Goal: Information Seeking & Learning: Understand process/instructions

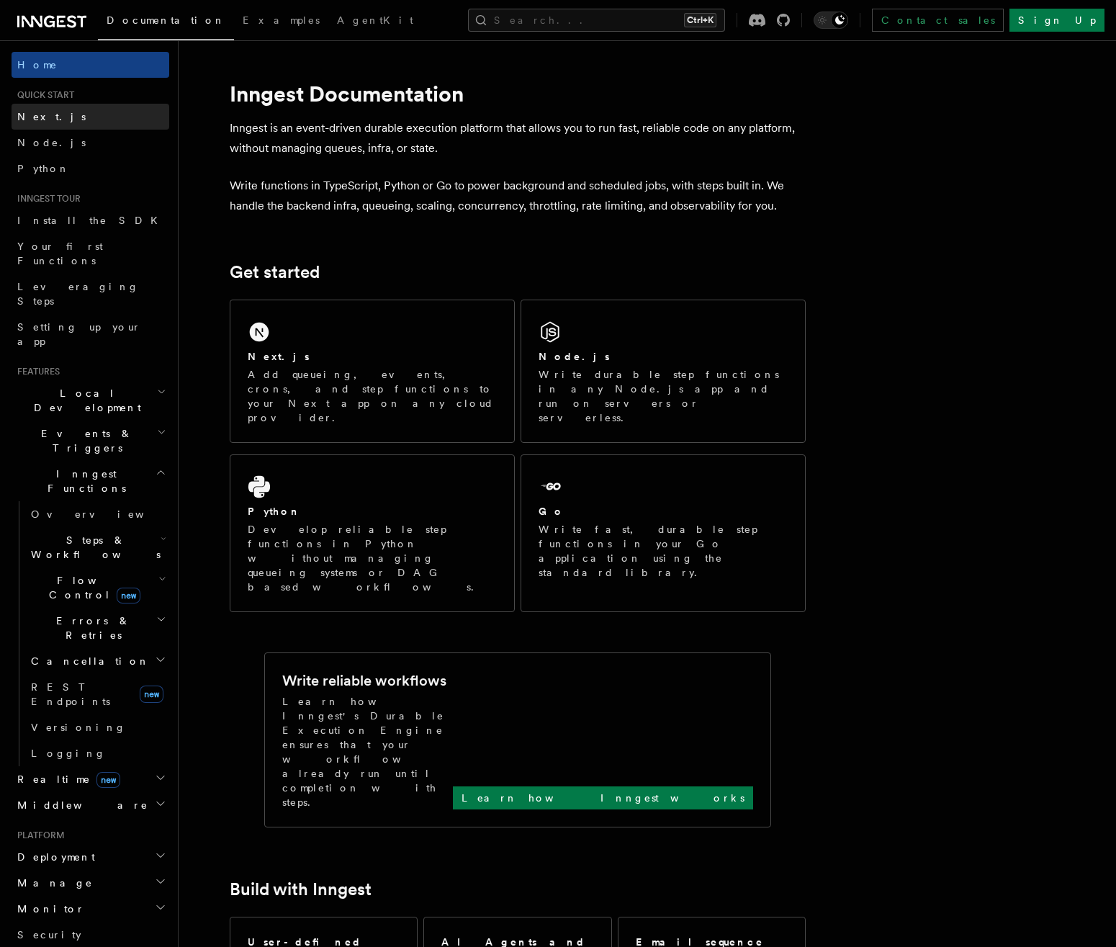
click at [48, 113] on span "Next.js" at bounding box center [51, 117] width 68 height 12
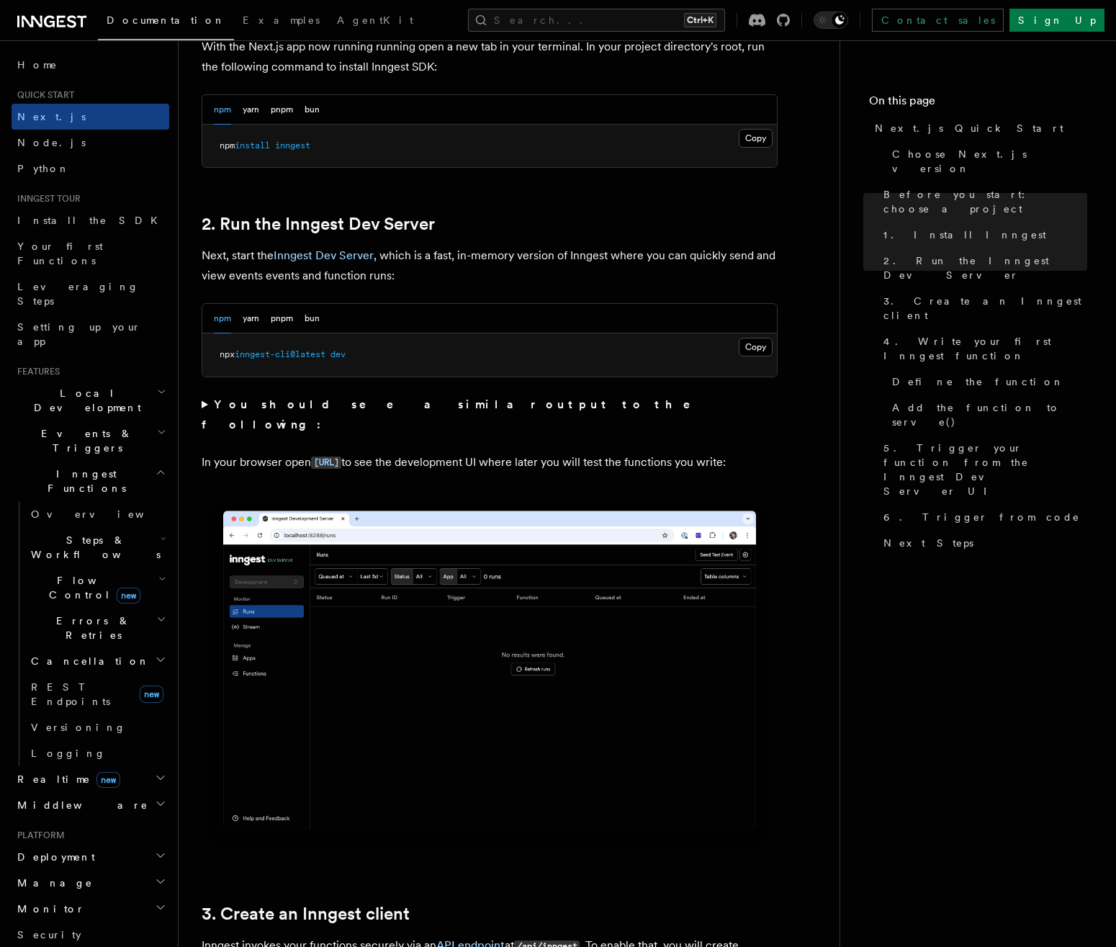
scroll to position [792, 0]
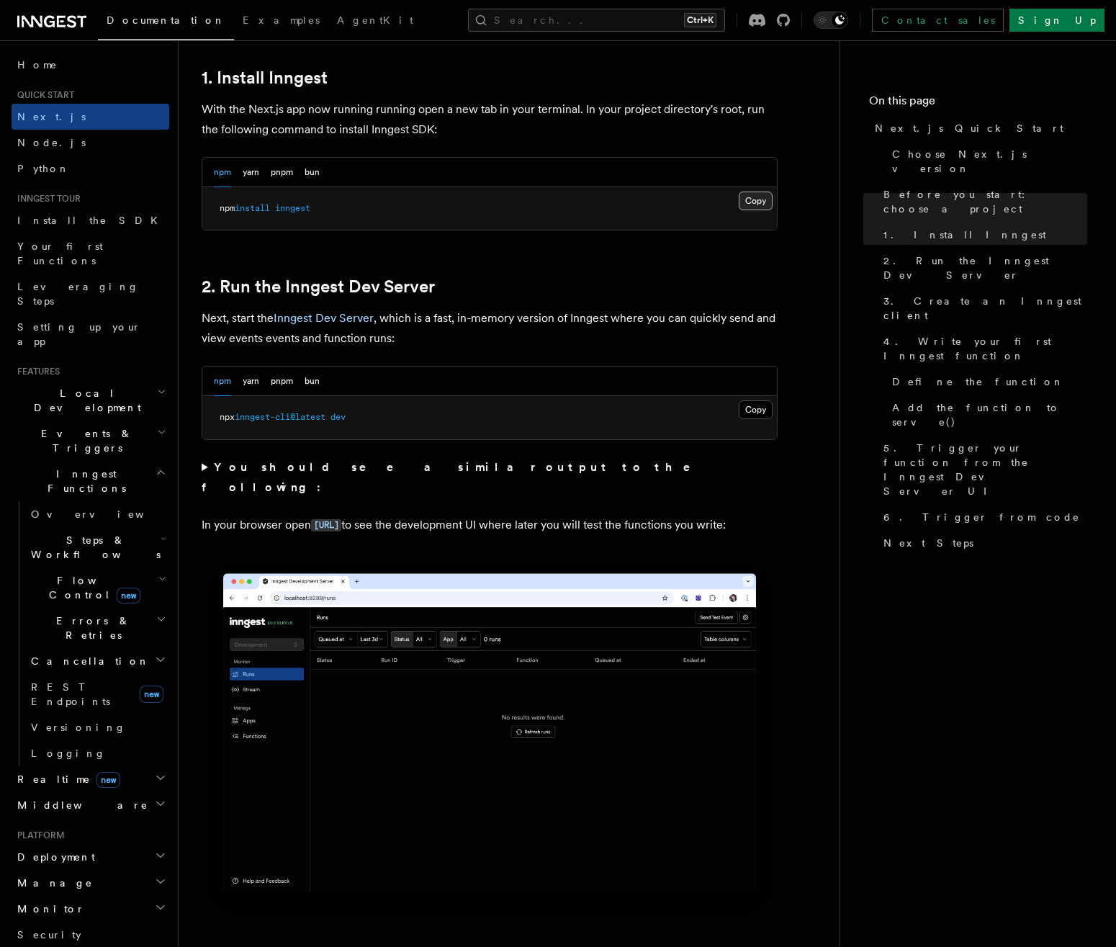
click at [753, 198] on button "Copy Copied" at bounding box center [756, 201] width 34 height 19
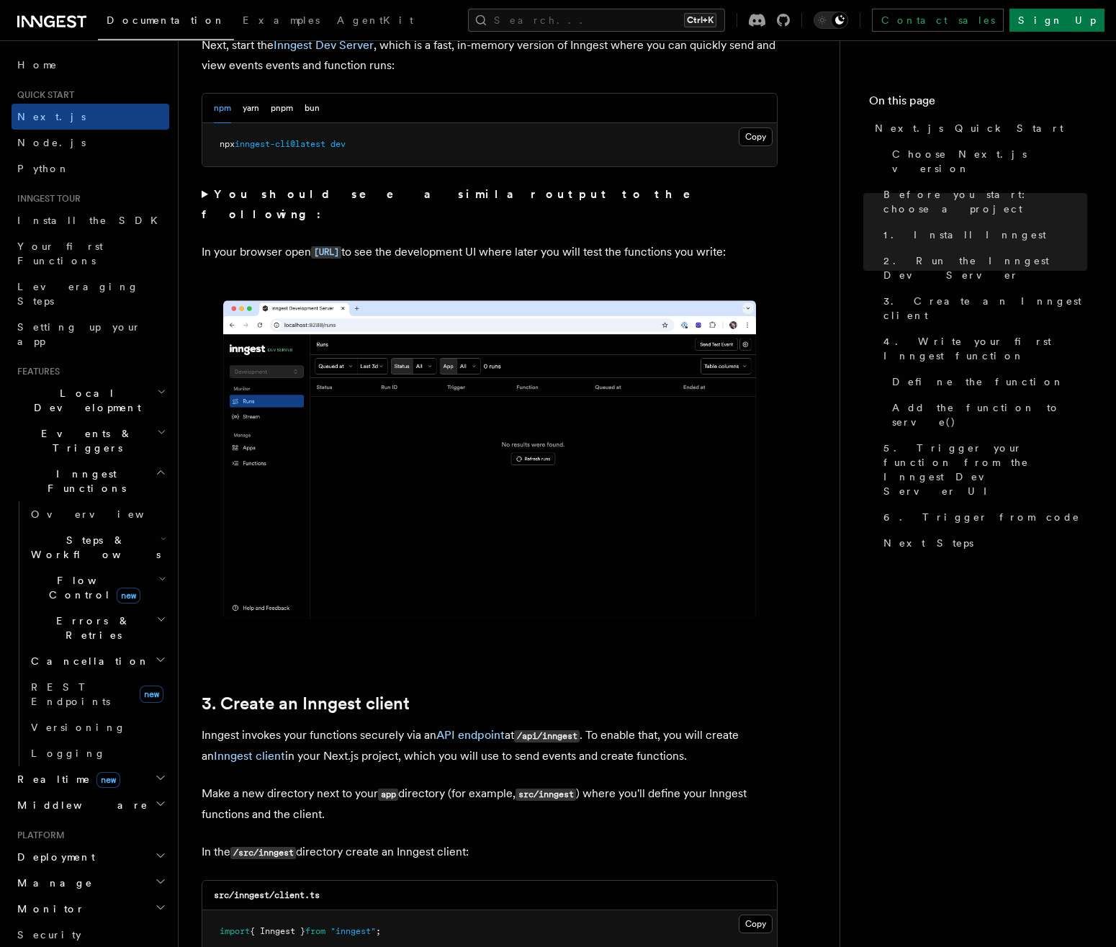
scroll to position [1080, 0]
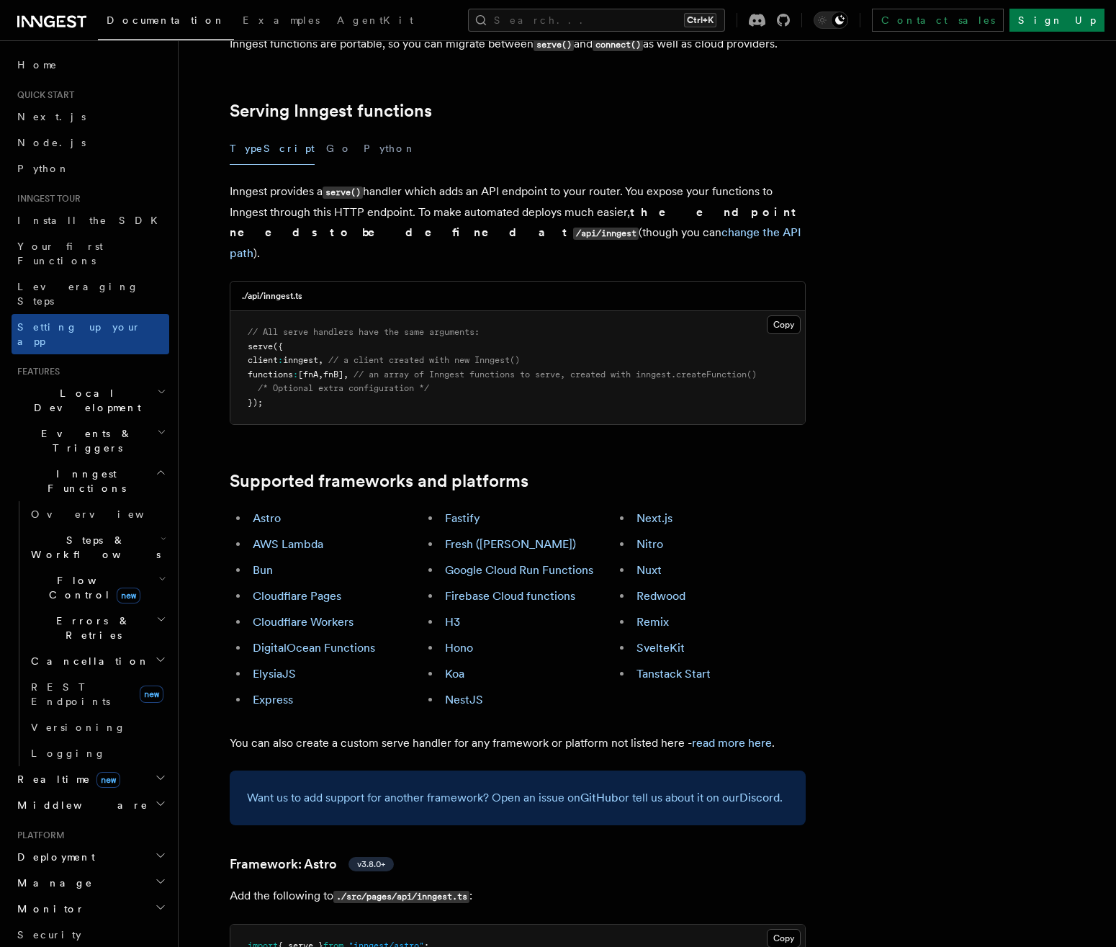
scroll to position [504, 0]
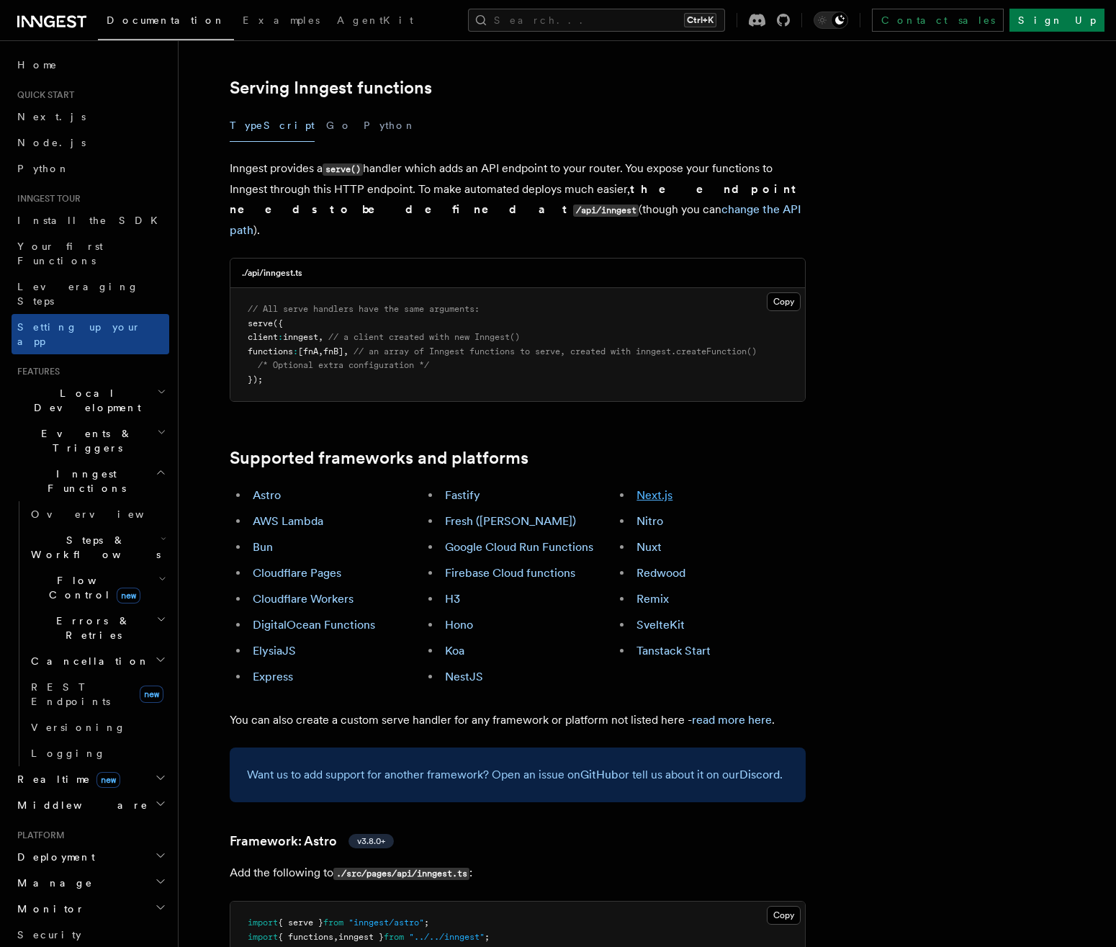
click at [650, 488] on link "Next.js" at bounding box center [655, 495] width 36 height 14
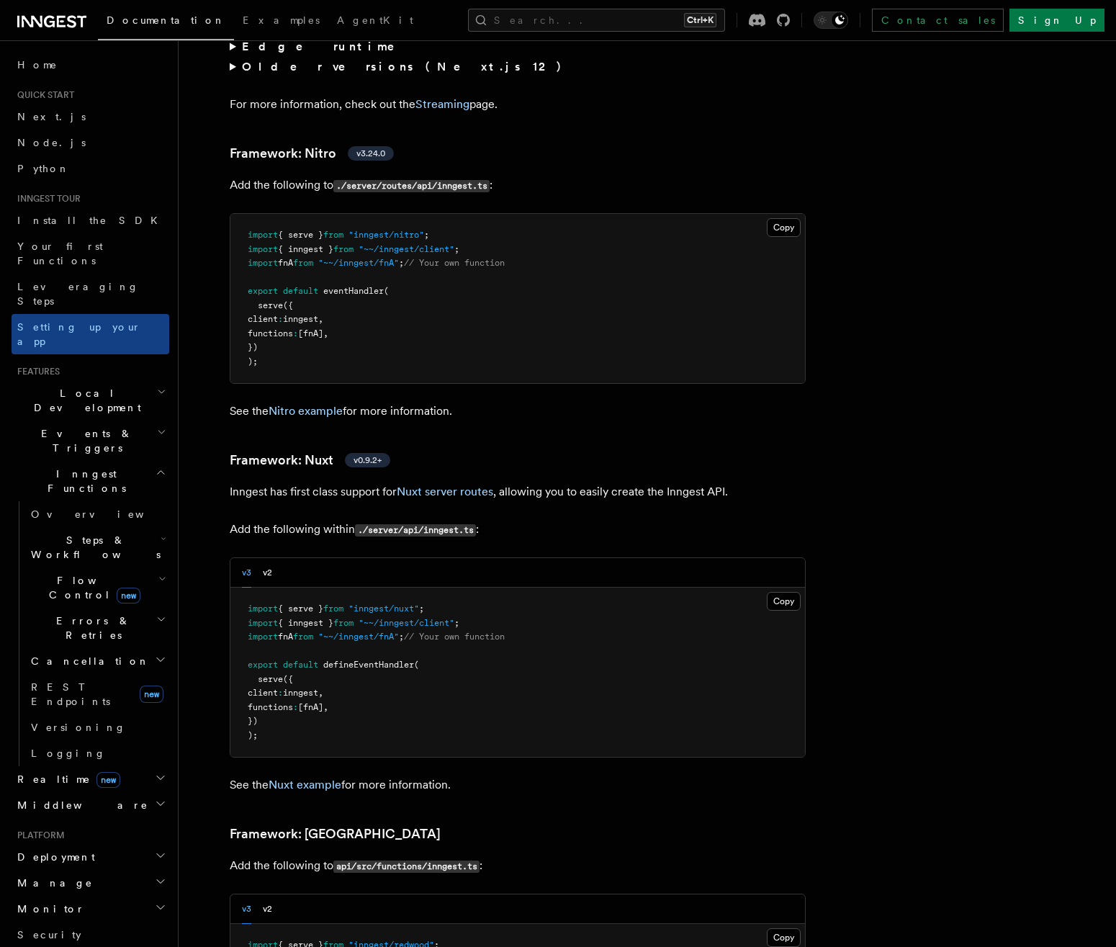
scroll to position [9986, 0]
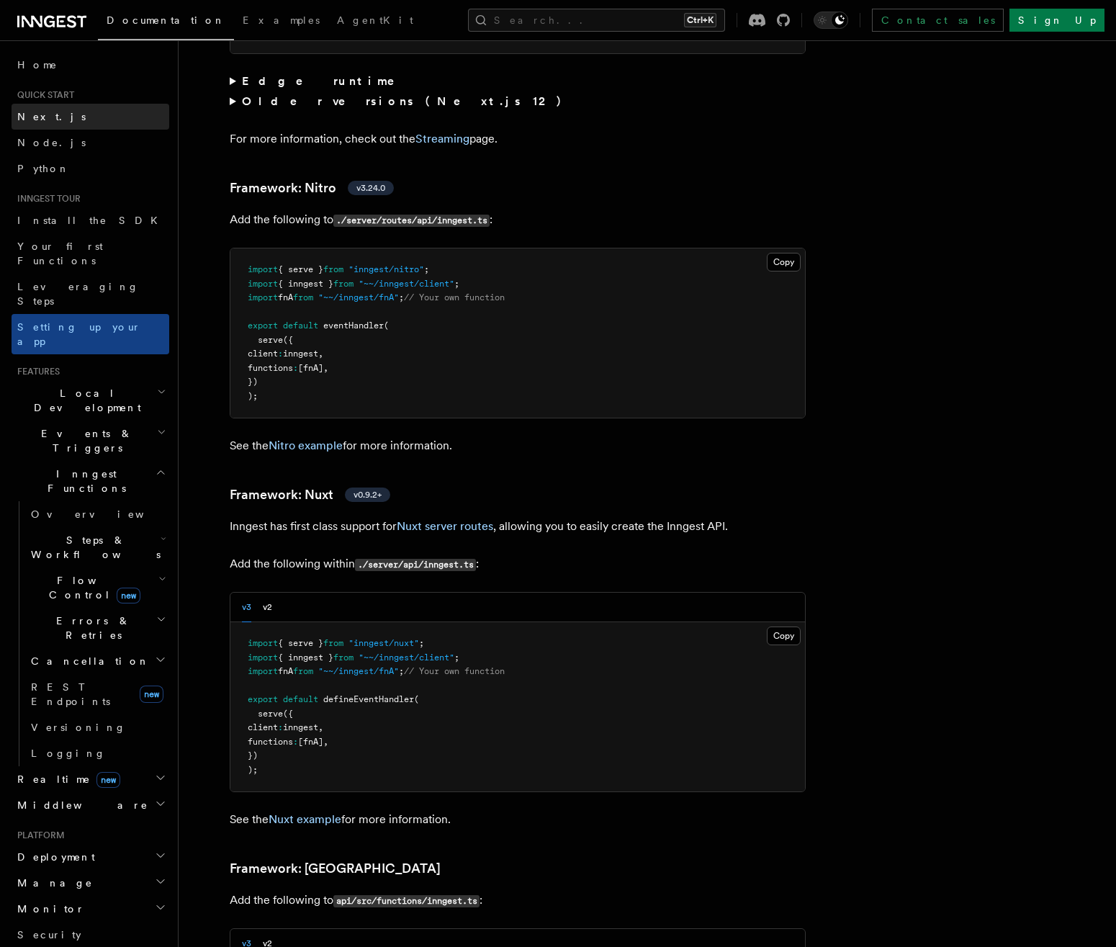
click at [53, 115] on link "Next.js" at bounding box center [91, 117] width 158 height 26
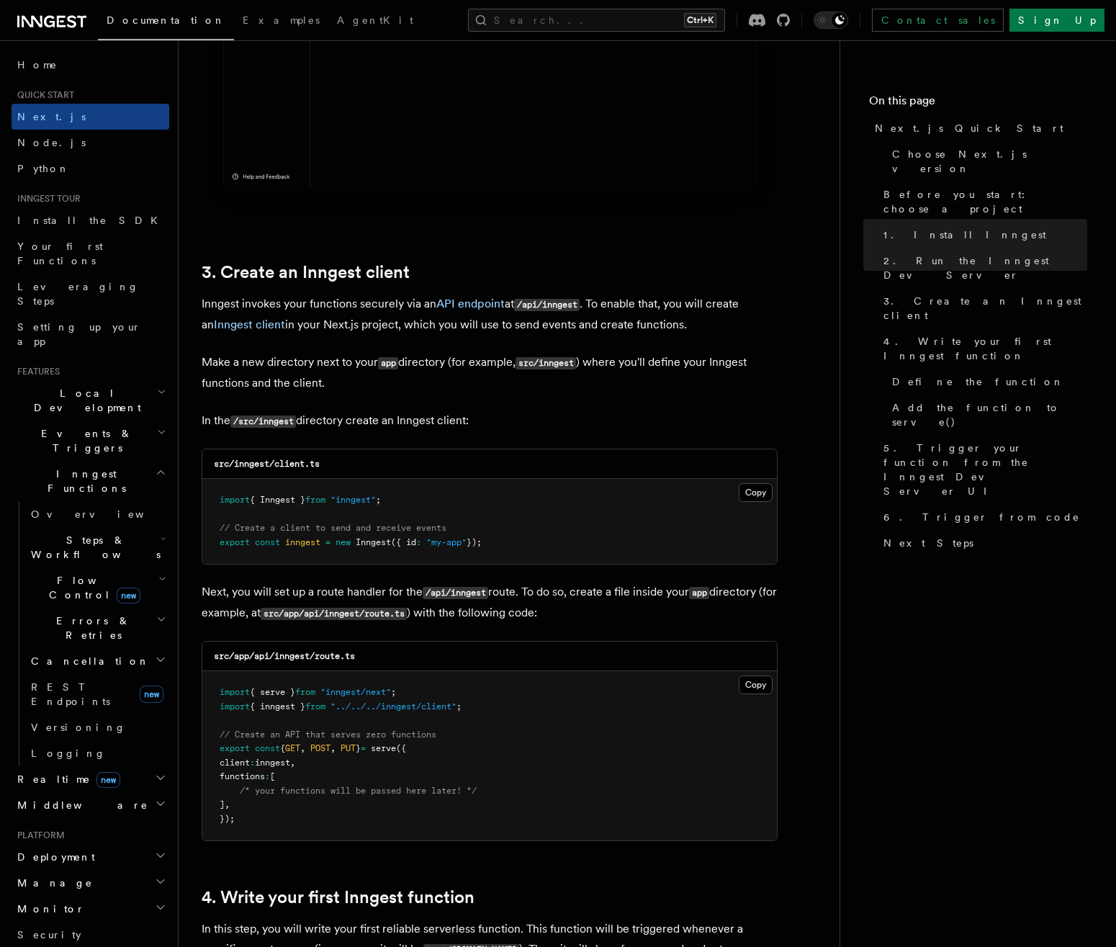
scroll to position [1512, 0]
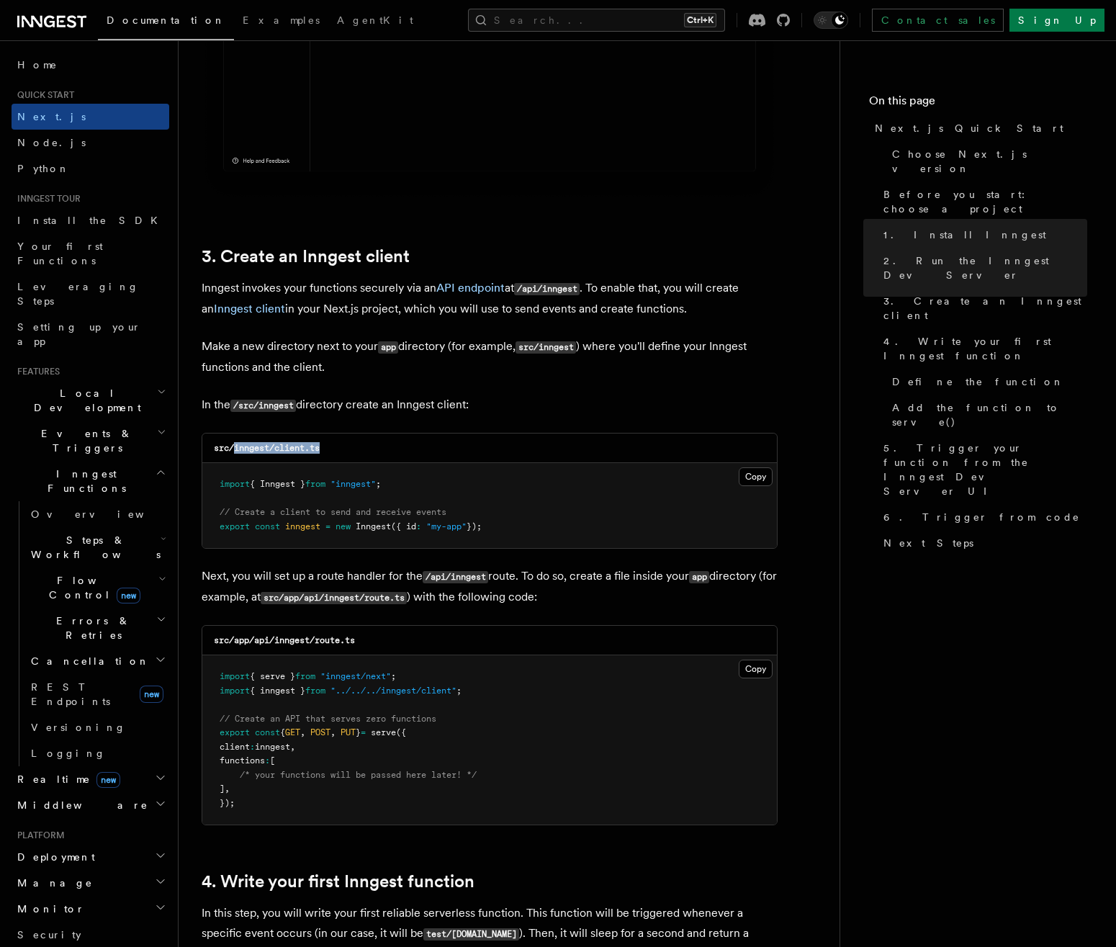
drag, startPoint x: 322, startPoint y: 448, endPoint x: 233, endPoint y: 441, distance: 88.8
click at [233, 441] on div "src/inngest/client.ts" at bounding box center [489, 449] width 575 height 30
click at [439, 533] on pre "import { Inngest } from "inngest" ; // Create a client to send and receive even…" at bounding box center [489, 505] width 575 height 85
click at [765, 480] on button "Copy Copied" at bounding box center [756, 476] width 34 height 19
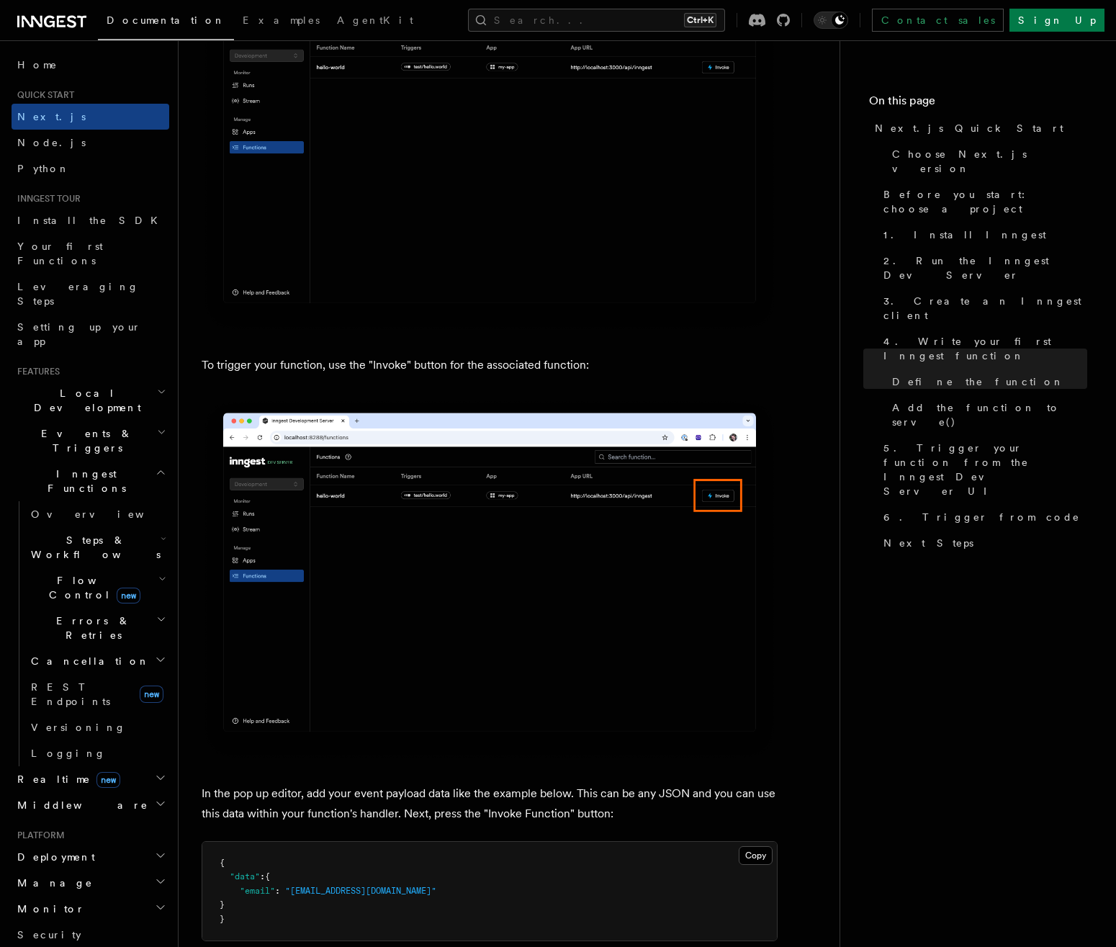
scroll to position [3601, 0]
